Goal: Transaction & Acquisition: Purchase product/service

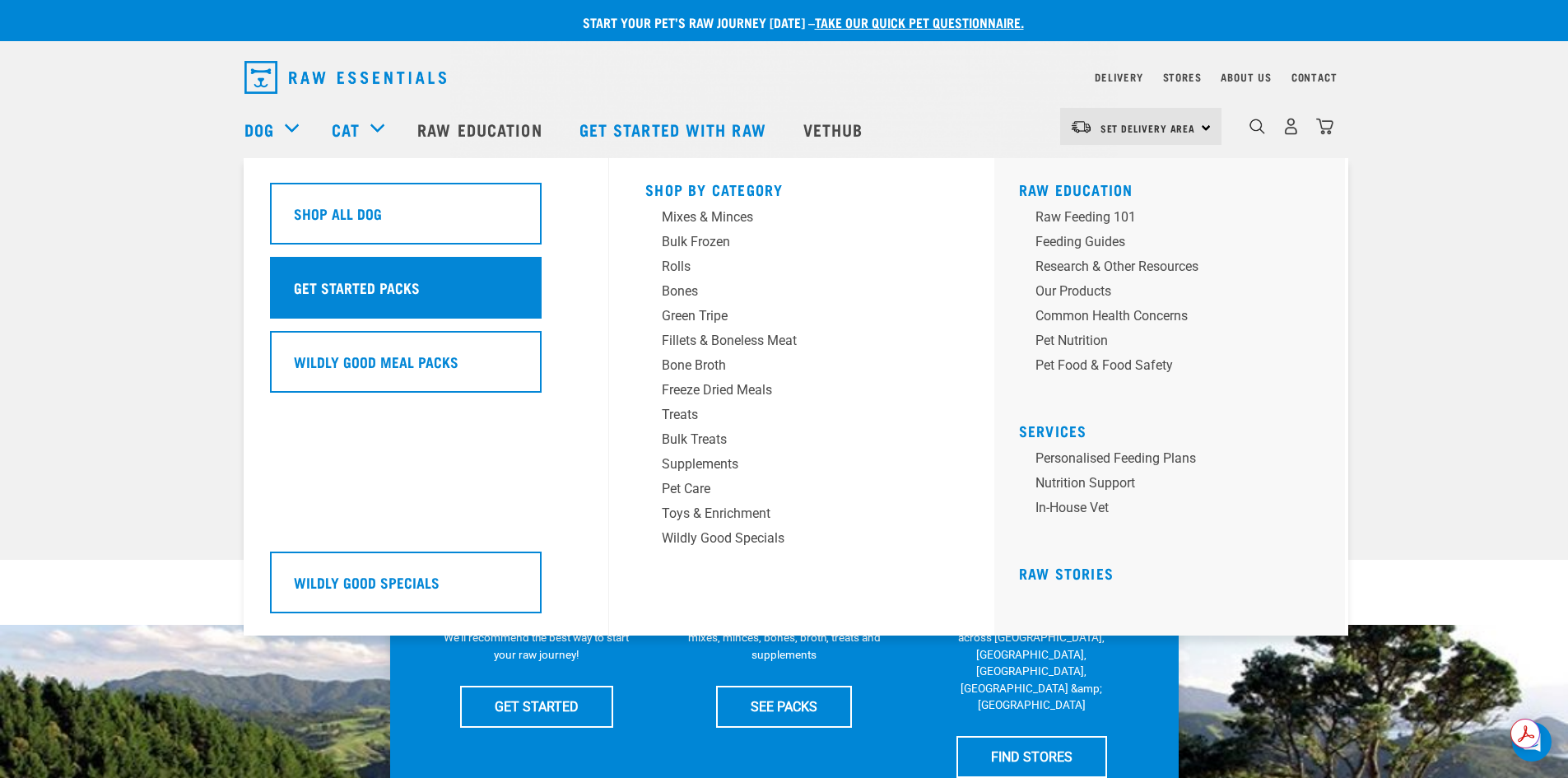
click at [352, 287] on h5 "Get Started Packs" at bounding box center [357, 288] width 126 height 21
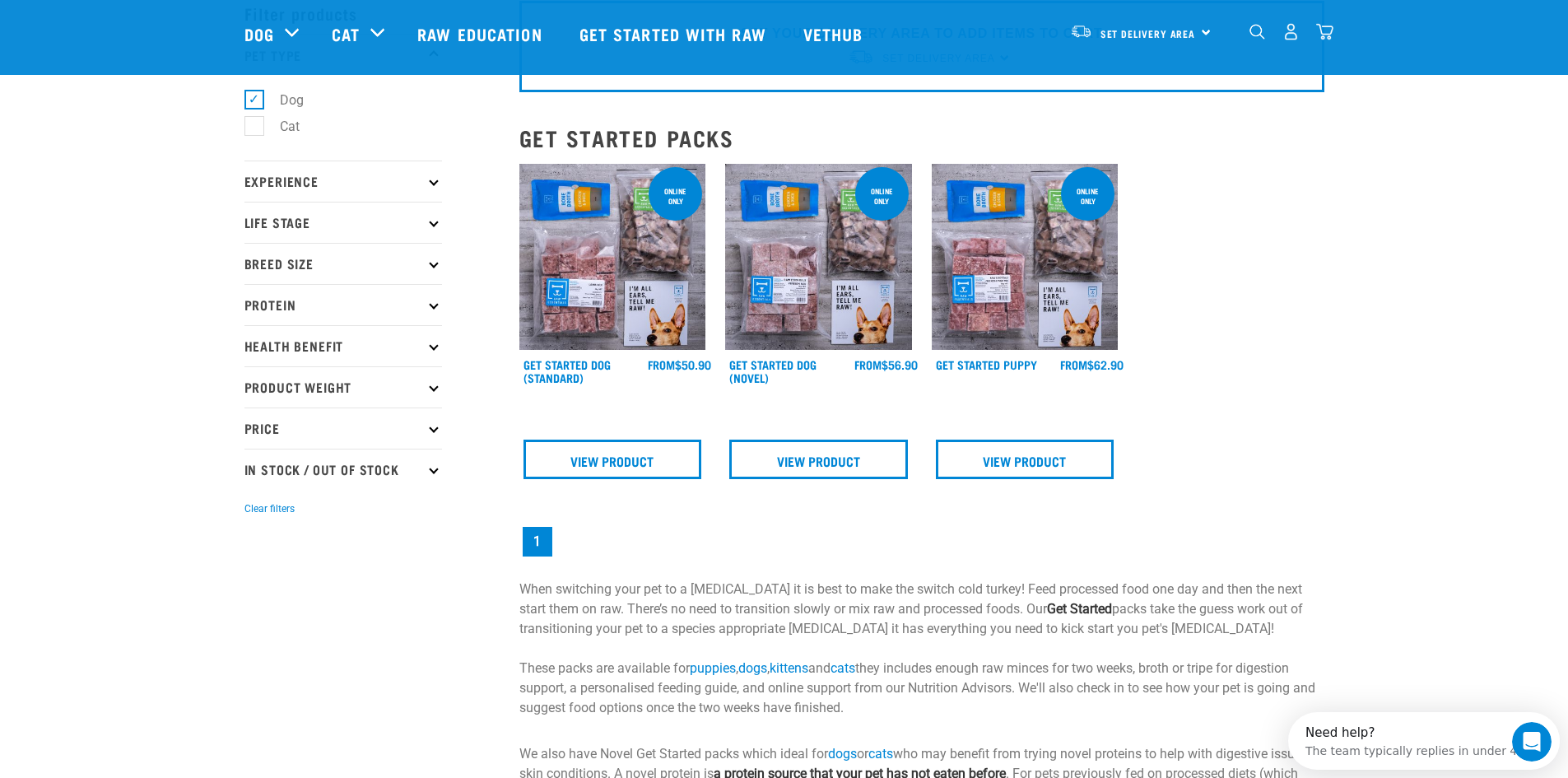
click at [432, 224] on icon at bounding box center [434, 222] width 9 height 9
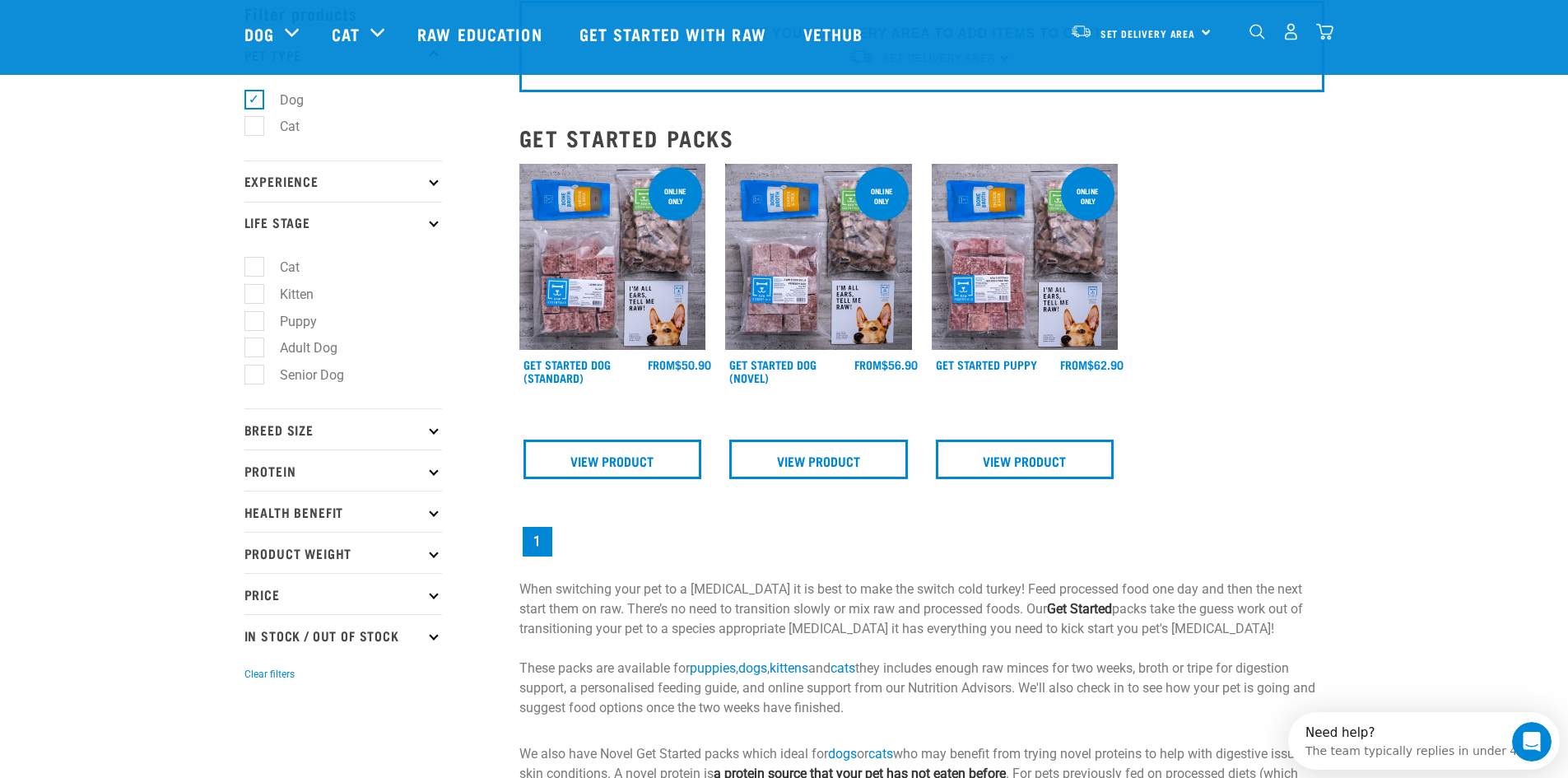
click at [254, 369] on label "Senior Dog" at bounding box center [303, 374] width 97 height 20
click at [252, 369] on input "Senior Dog" at bounding box center [250, 373] width 11 height 11
checkbox input "true"
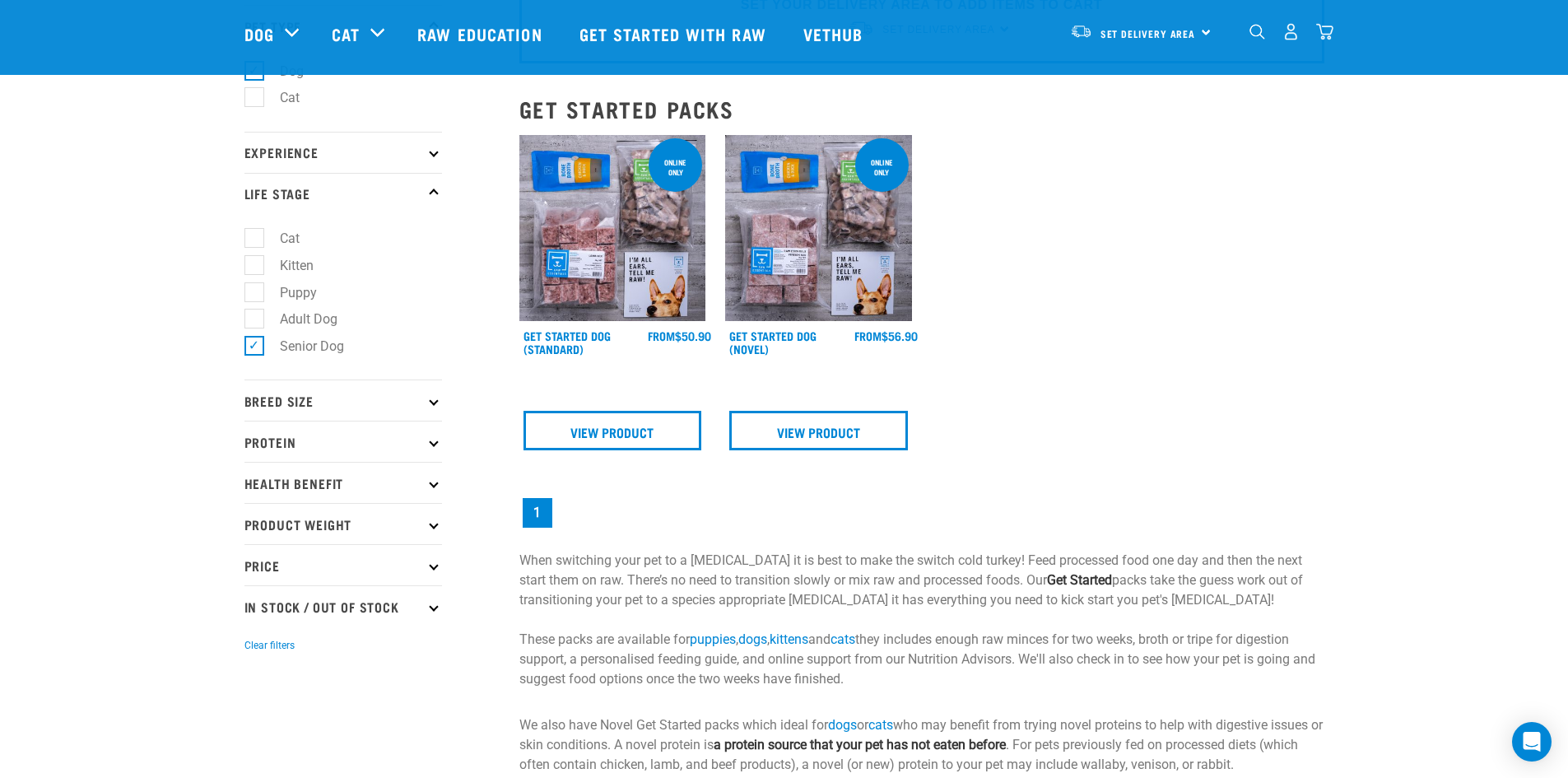
scroll to position [82, 0]
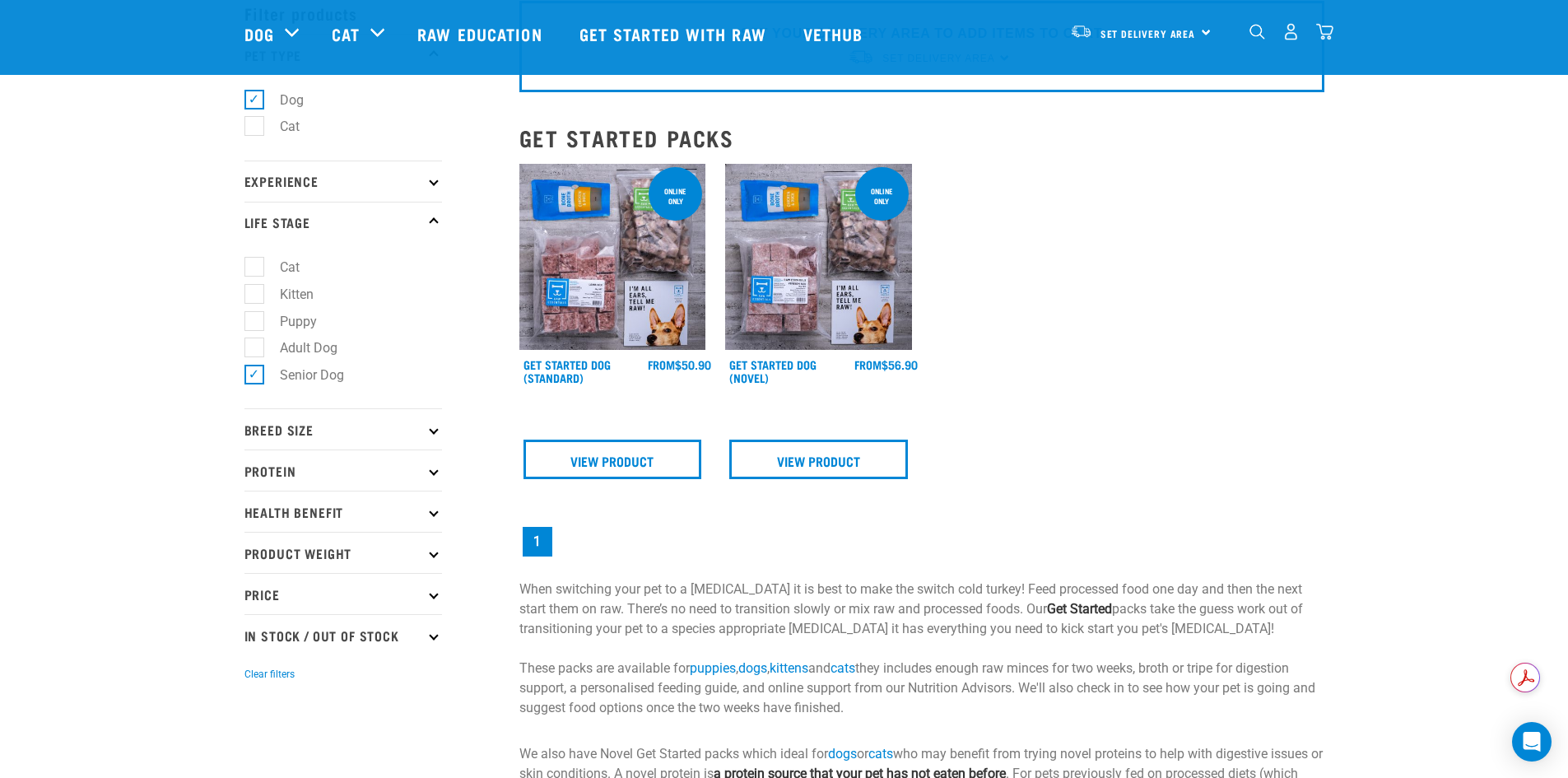
click at [436, 469] on icon at bounding box center [434, 471] width 9 height 9
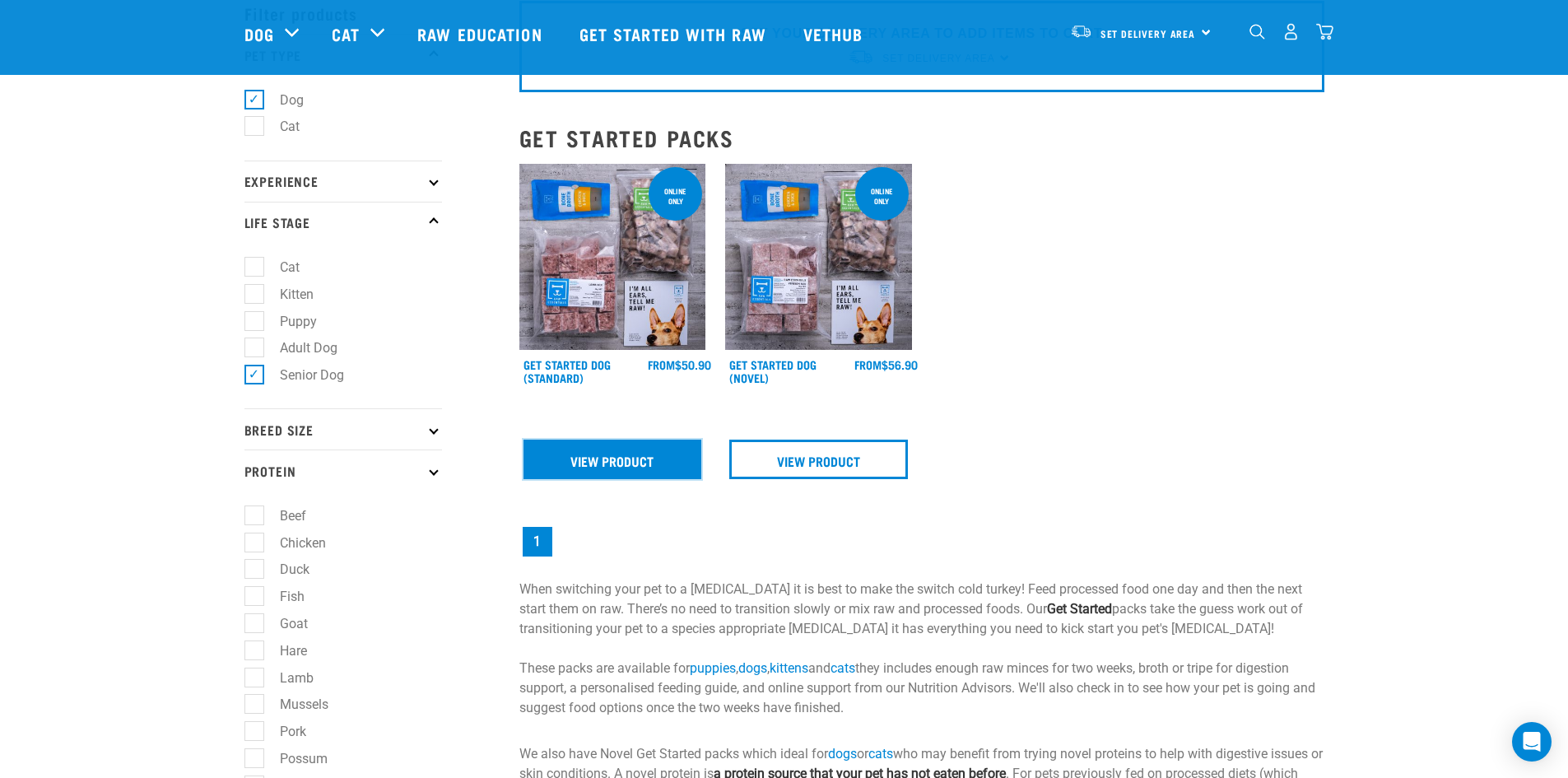
click at [634, 454] on link "View Product" at bounding box center [613, 459] width 179 height 40
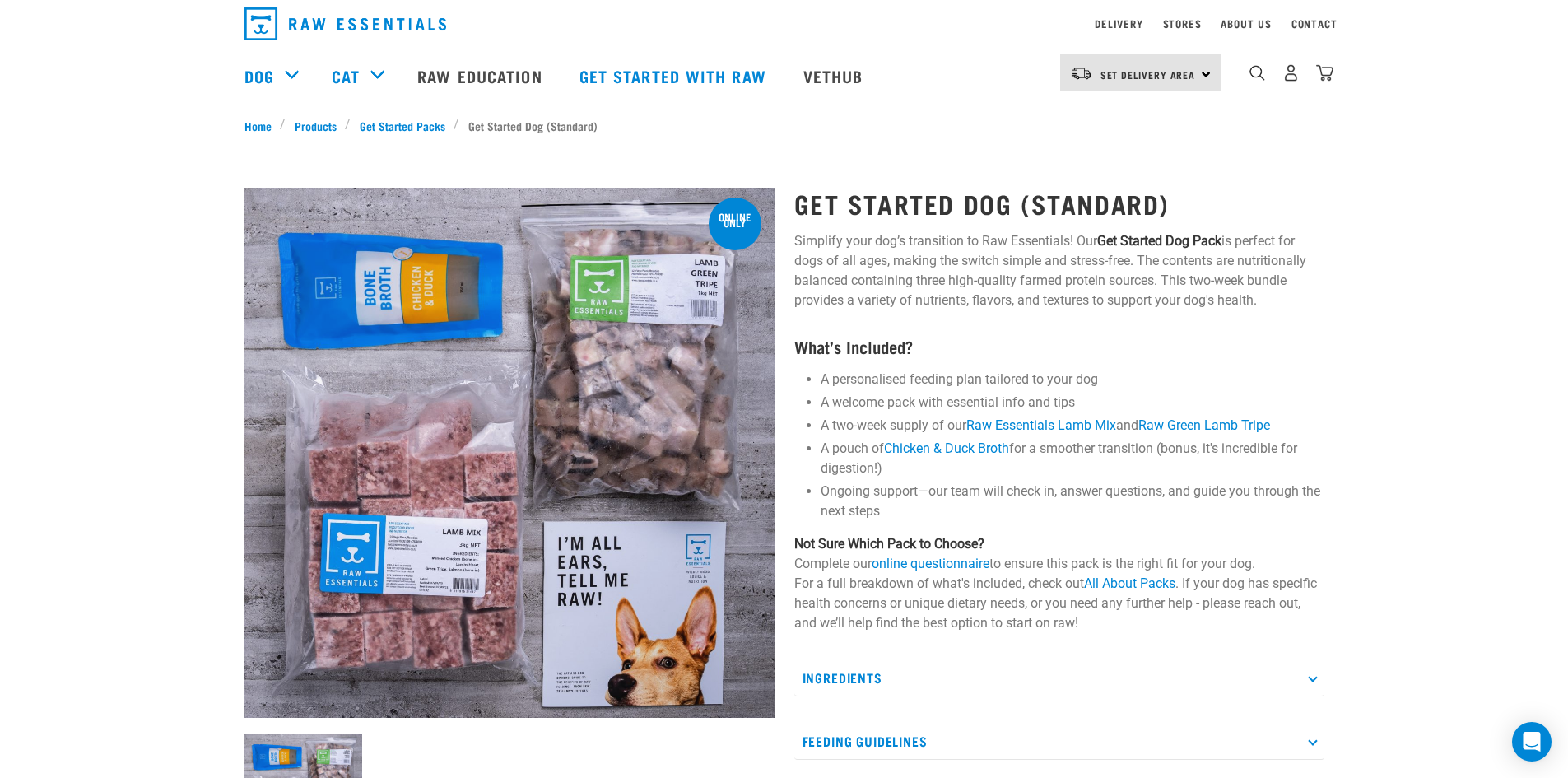
scroll to position [82, 0]
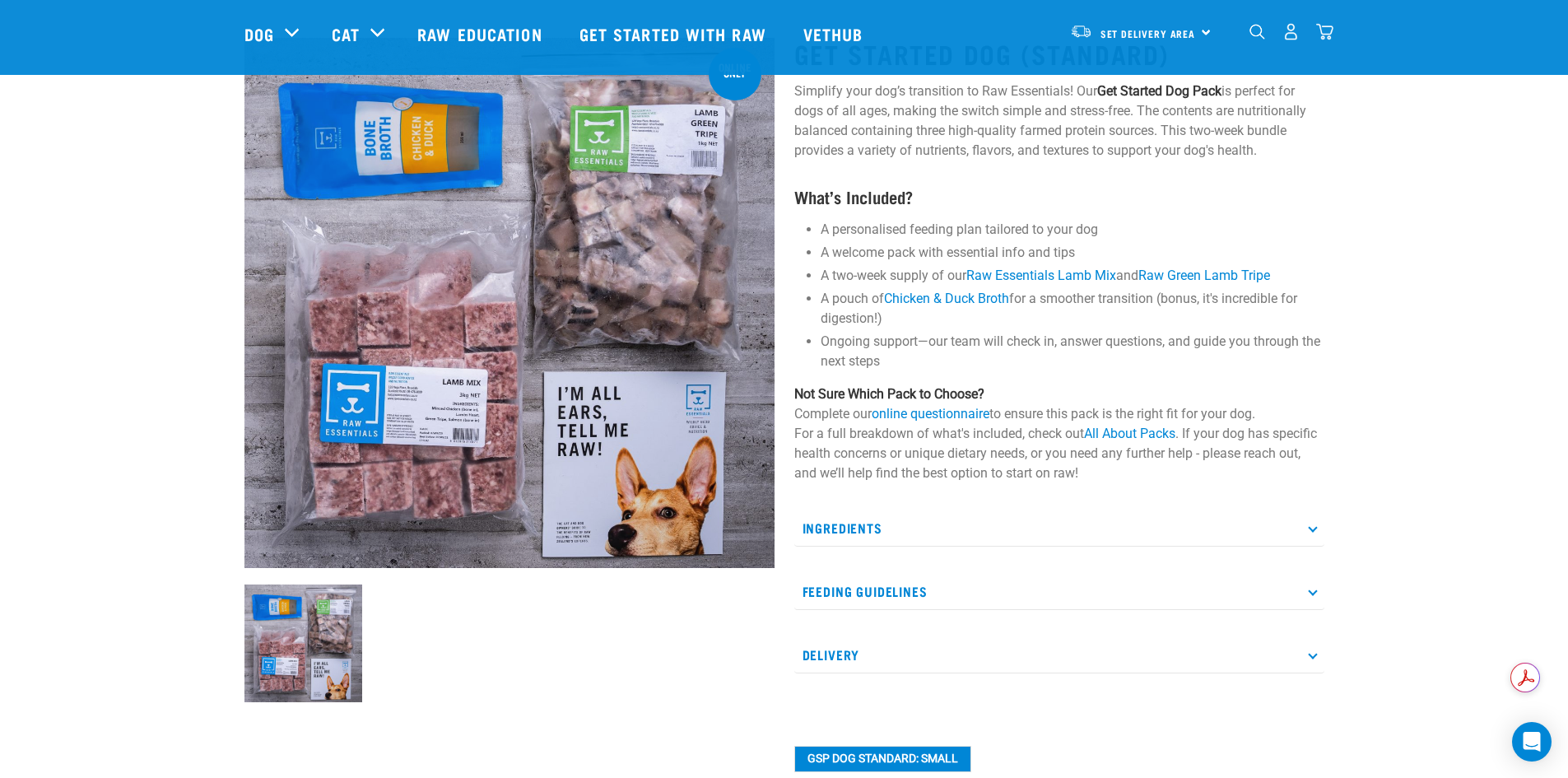
click at [1315, 599] on p "Feeding Guidelines" at bounding box center [1059, 592] width 530 height 37
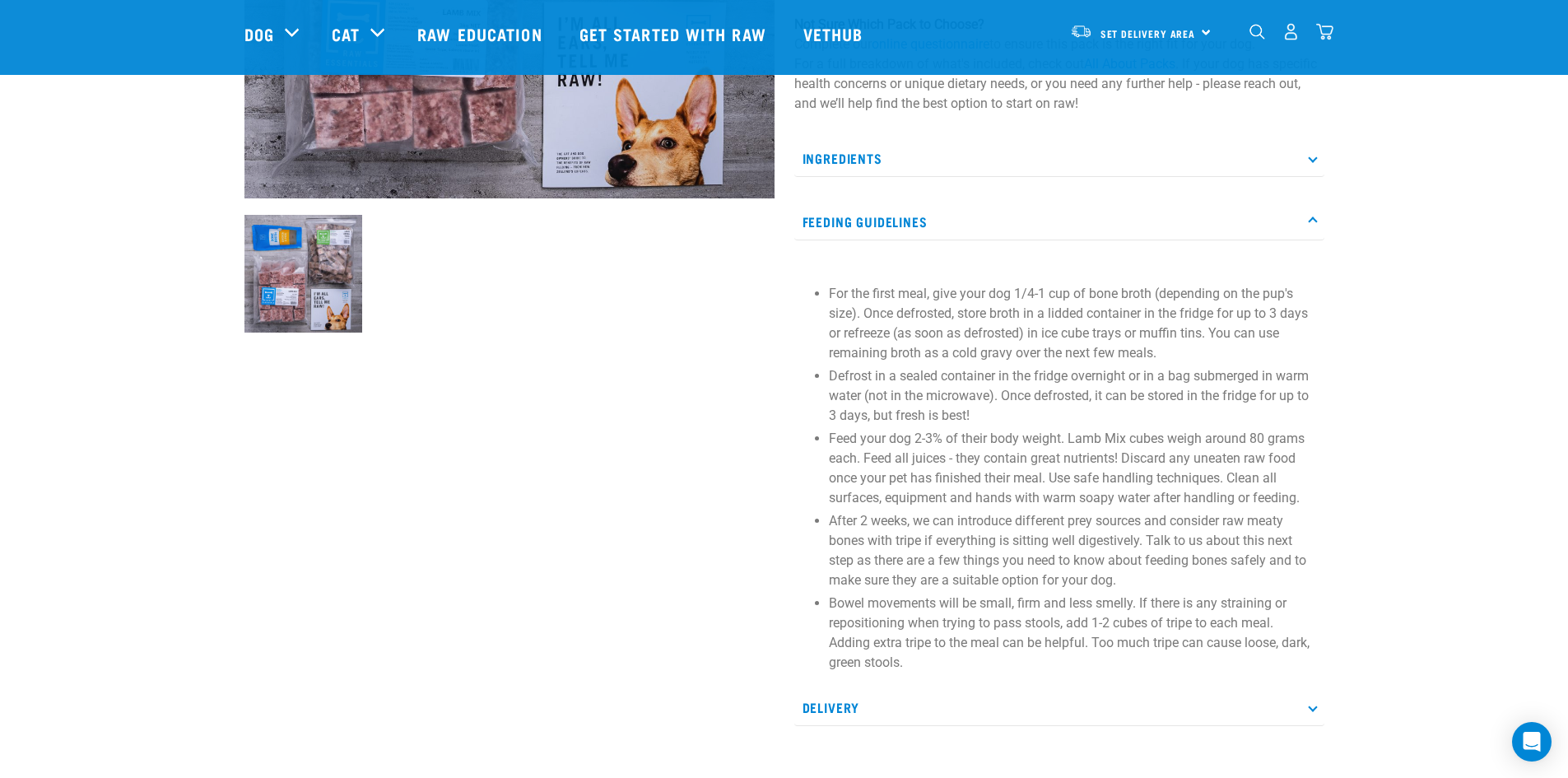
scroll to position [247, 0]
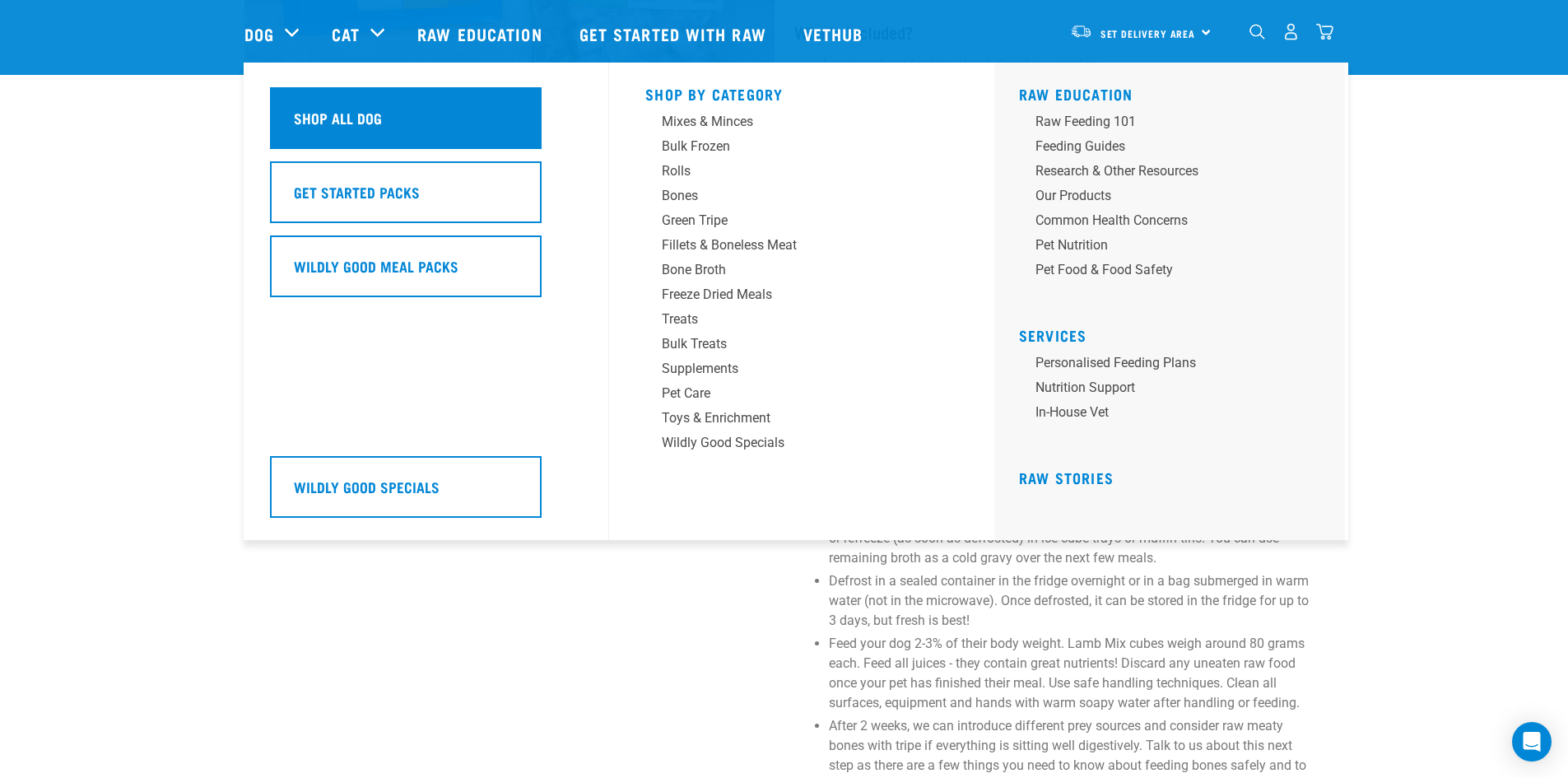
click at [304, 109] on h5 "Shop All Dog" at bounding box center [338, 118] width 88 height 21
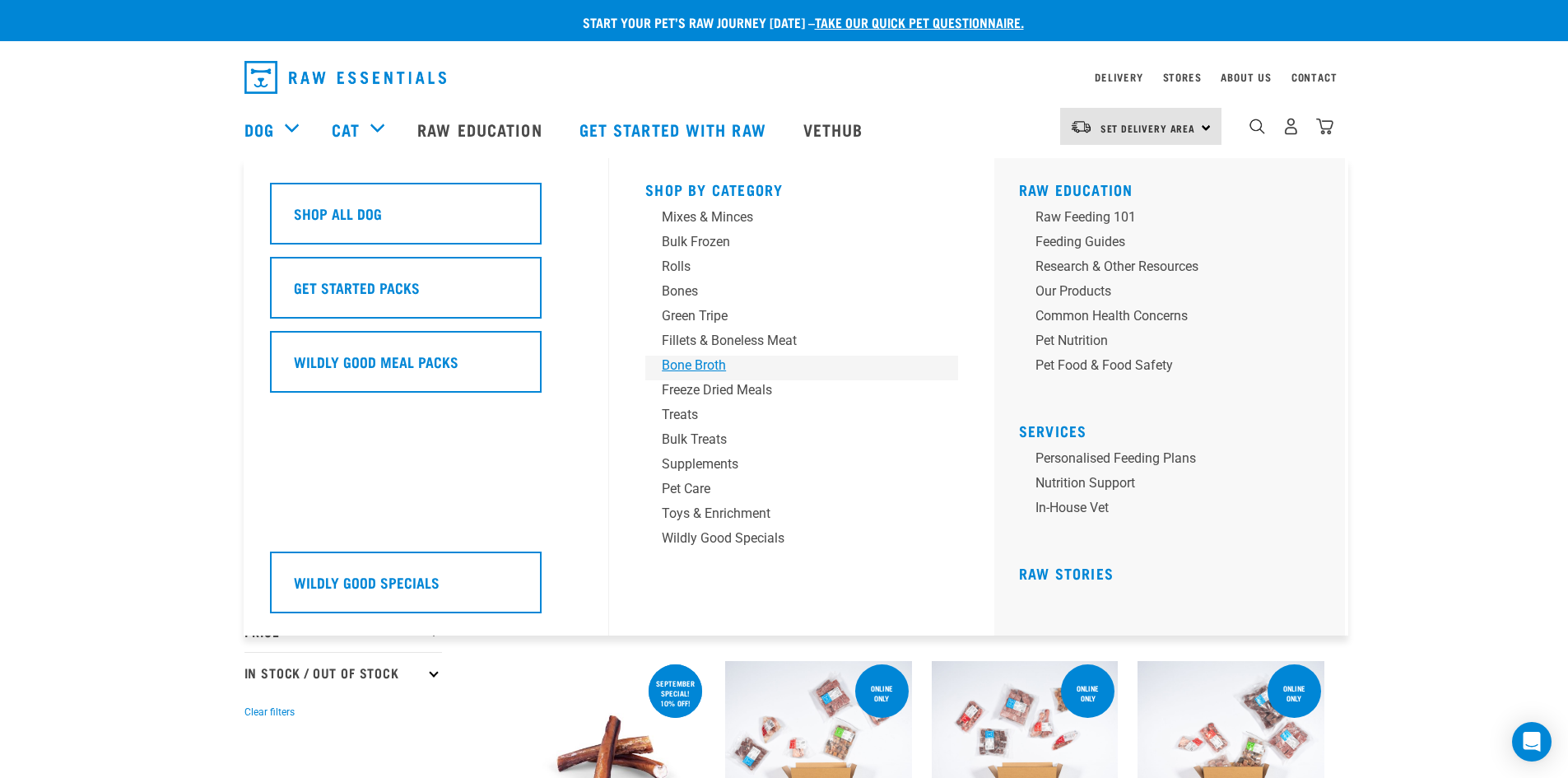
click at [696, 366] on div "Bone Broth" at bounding box center [790, 366] width 257 height 19
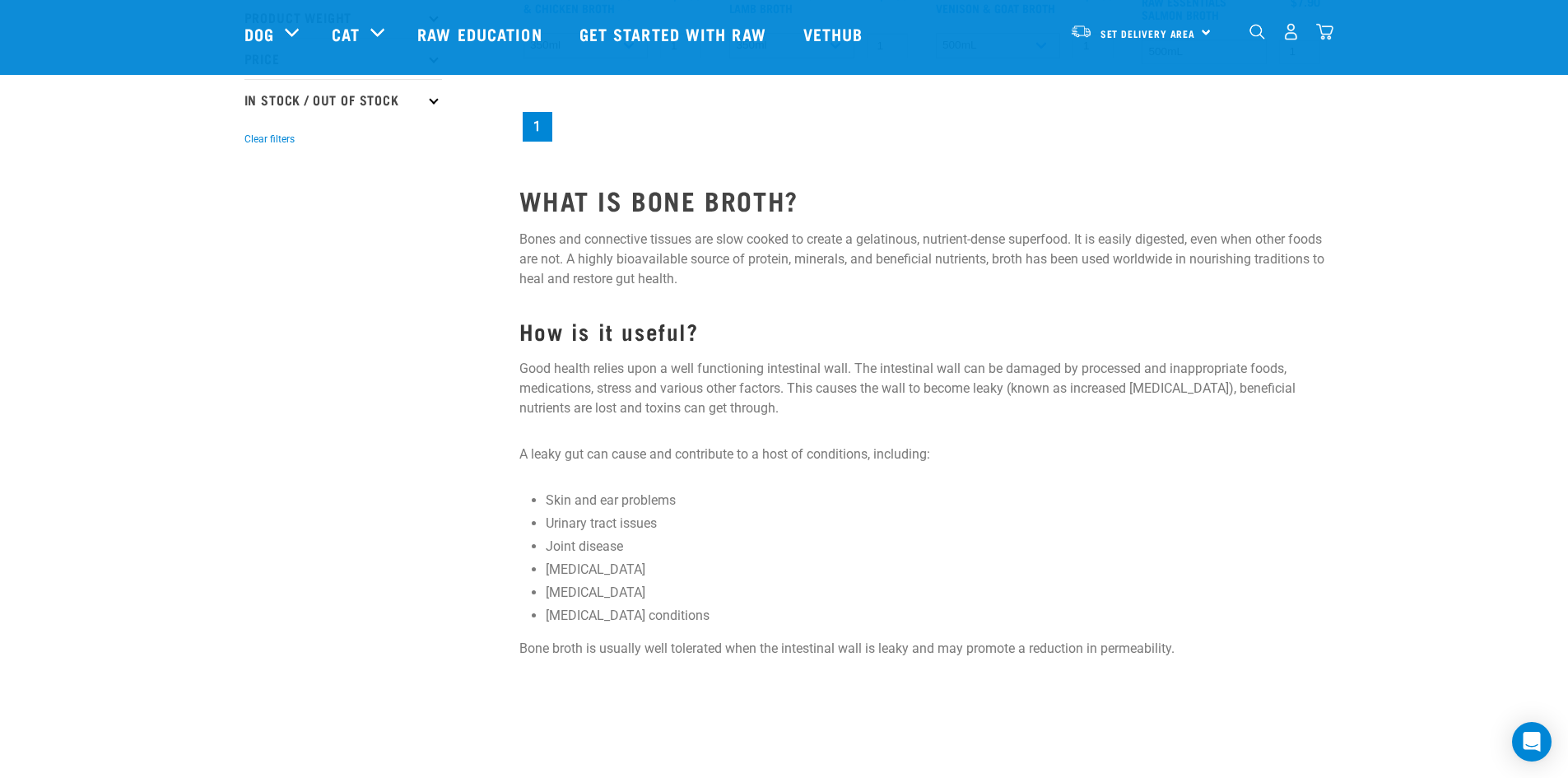
scroll to position [165, 0]
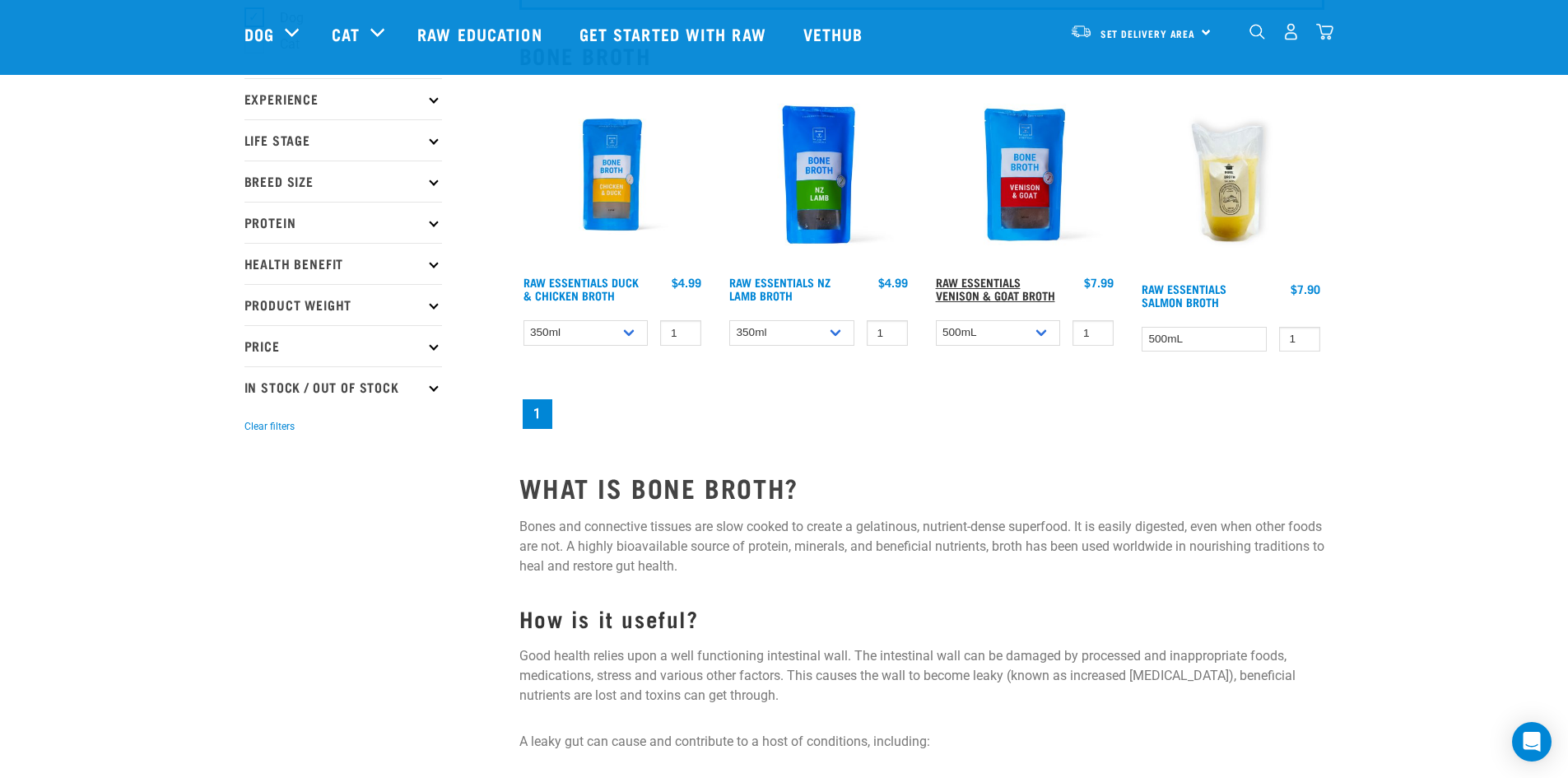
click at [990, 297] on link "Raw Essentials Venison & Goat Broth" at bounding box center [995, 288] width 119 height 19
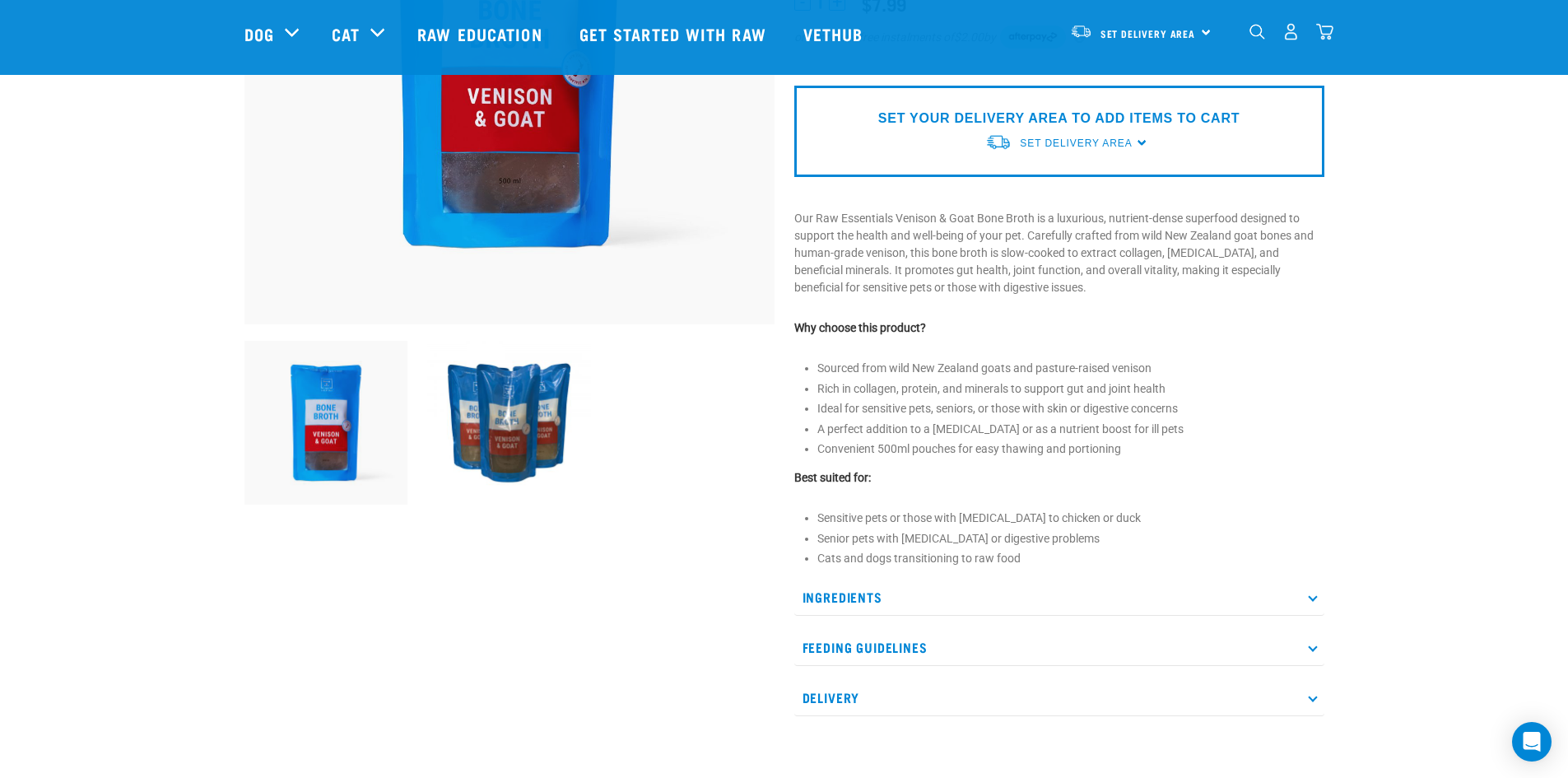
scroll to position [329, 0]
